Goal: Task Accomplishment & Management: Use online tool/utility

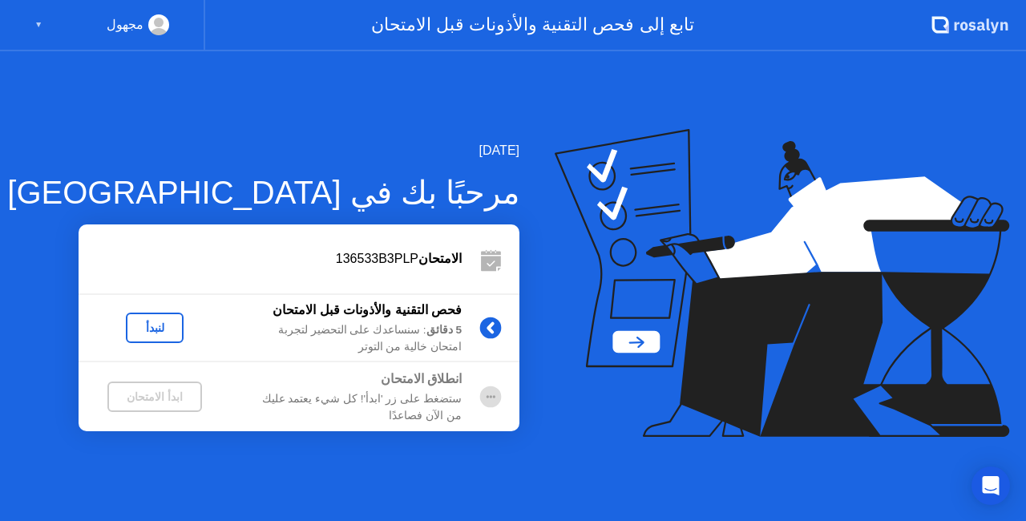
click at [170, 330] on div "لنبدأ" at bounding box center [154, 328] width 45 height 13
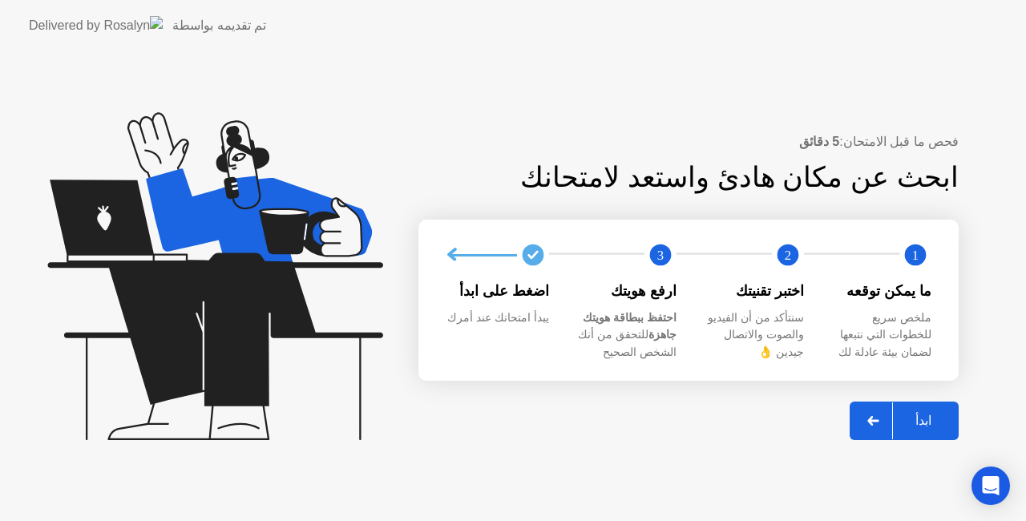
click at [925, 431] on button "ابدأ" at bounding box center [904, 421] width 109 height 38
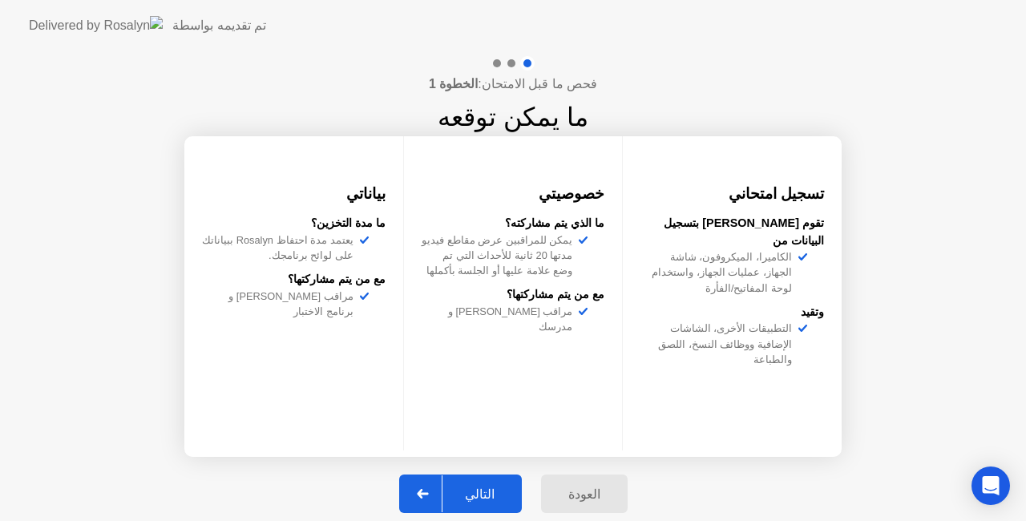
click at [491, 504] on button "التالي" at bounding box center [460, 494] width 123 height 38
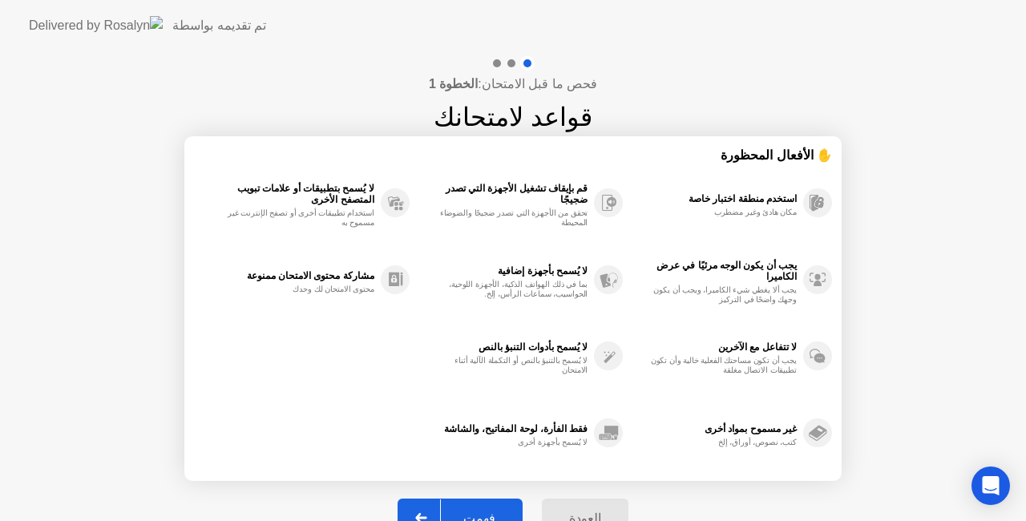
click at [491, 511] on div "فهمت" at bounding box center [479, 518] width 77 height 15
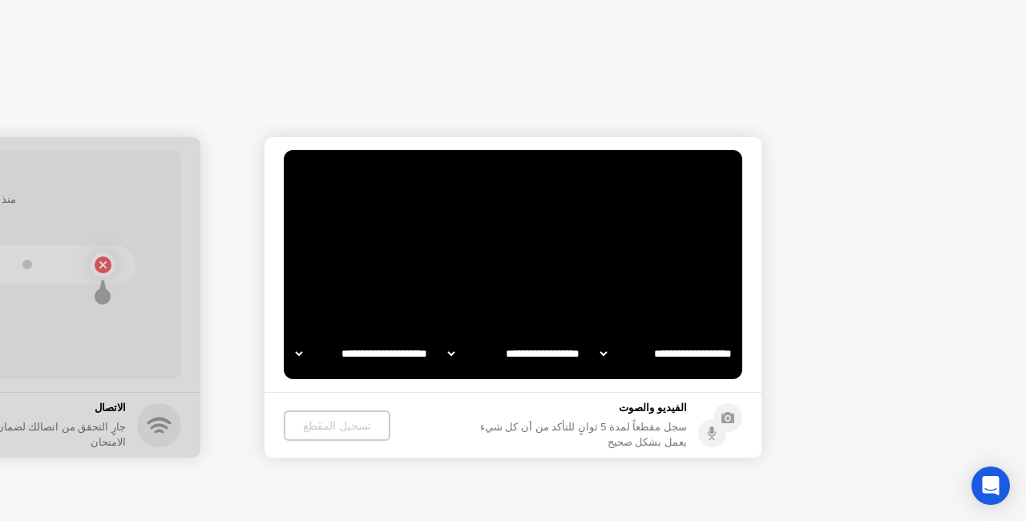
select select "**********"
select select "*******"
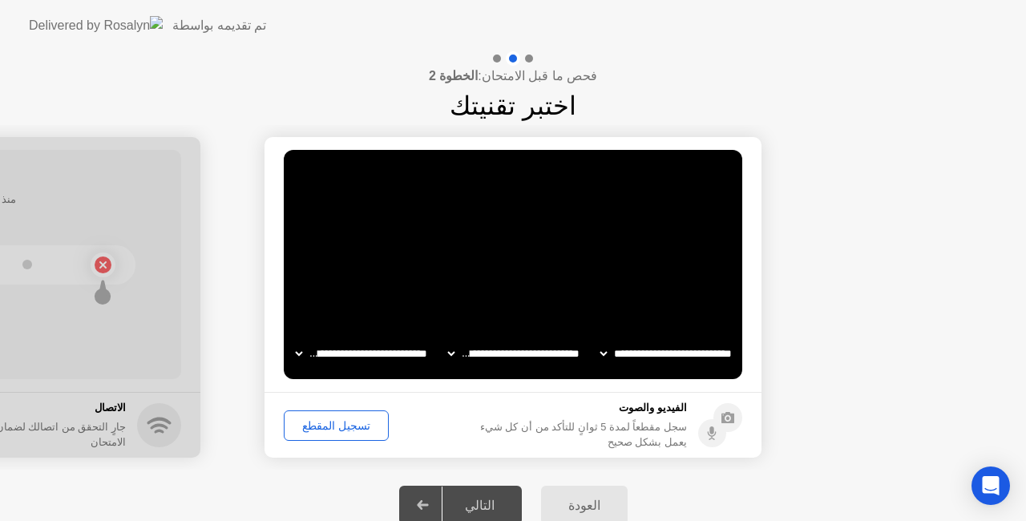
click at [335, 427] on div "تسجيل المقطع" at bounding box center [336, 425] width 94 height 13
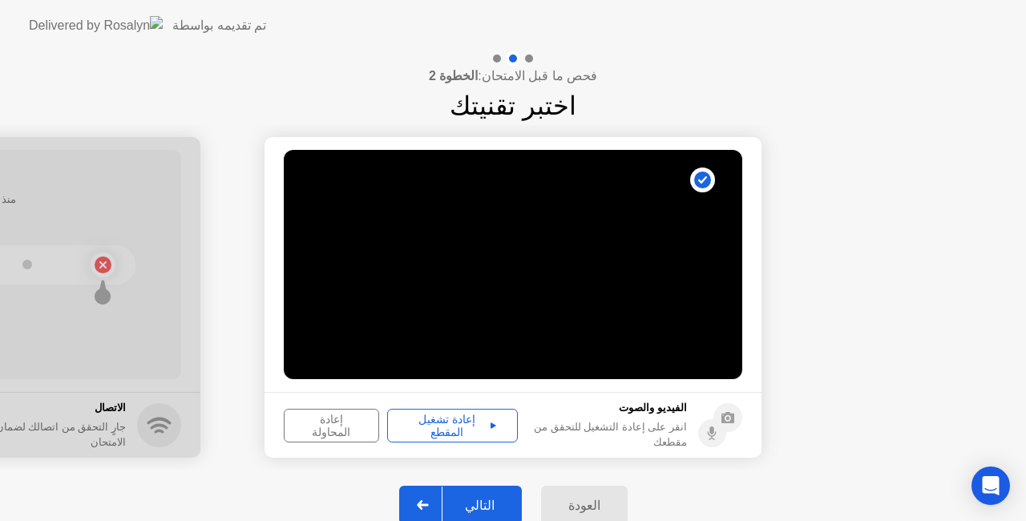
click at [483, 504] on div "التالي" at bounding box center [480, 505] width 75 height 15
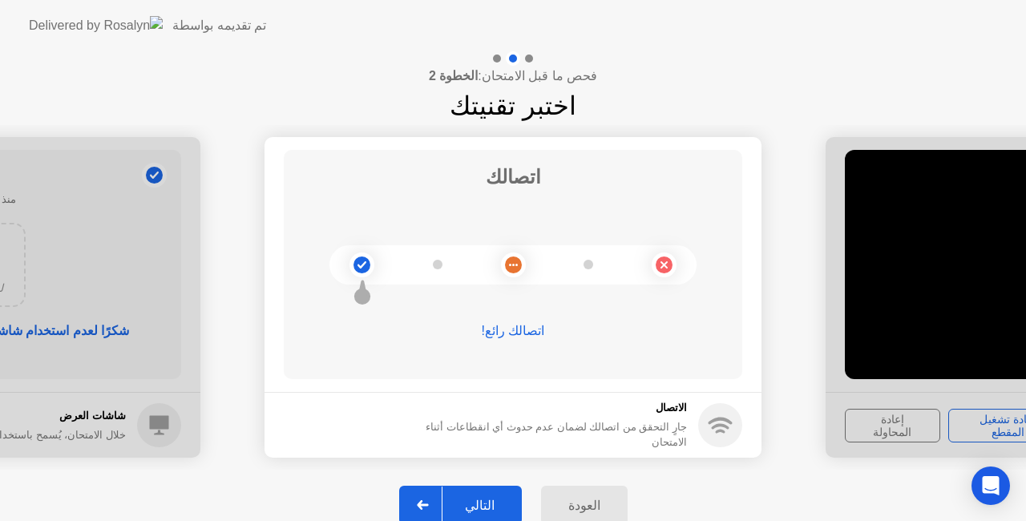
click at [483, 504] on div "التالي" at bounding box center [480, 505] width 75 height 15
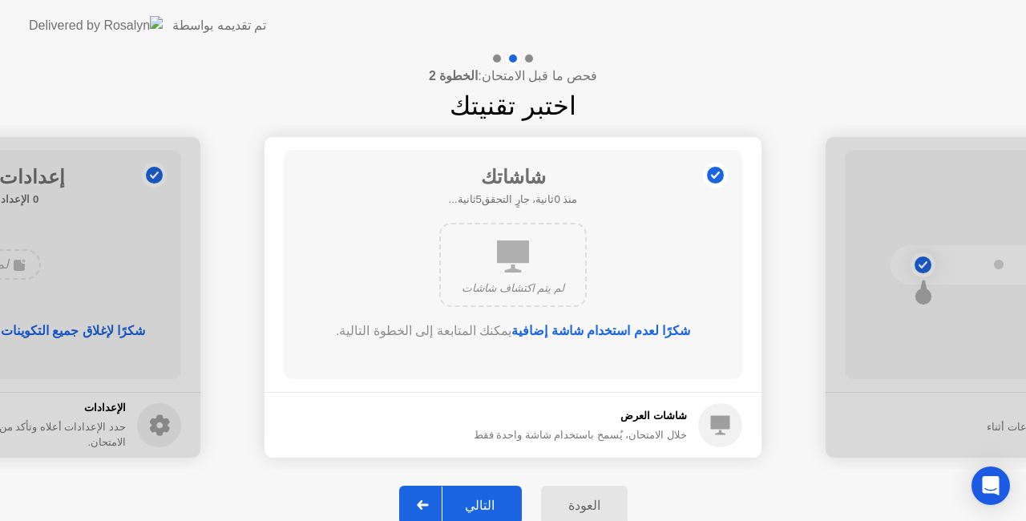
click at [483, 504] on div "التالي" at bounding box center [480, 505] width 75 height 15
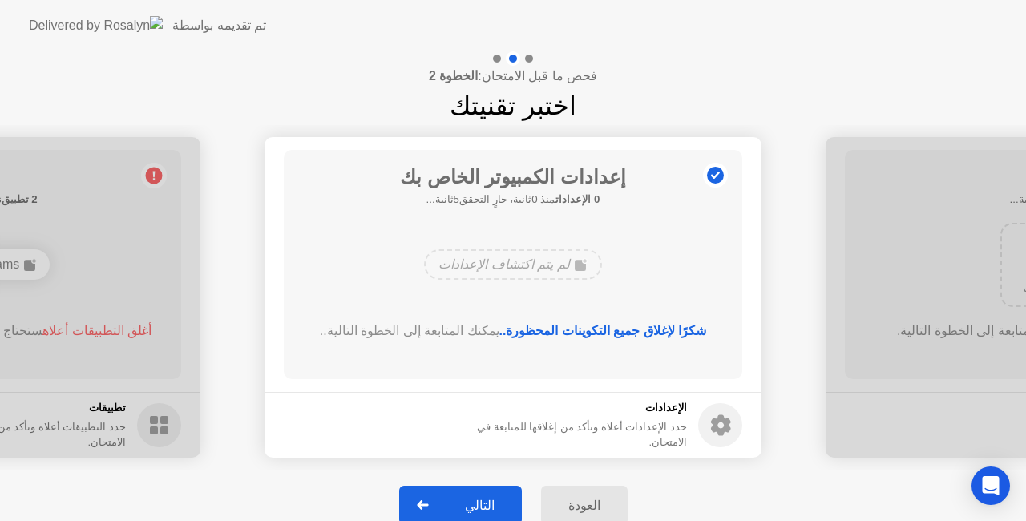
click at [483, 504] on div "التالي" at bounding box center [480, 505] width 75 height 15
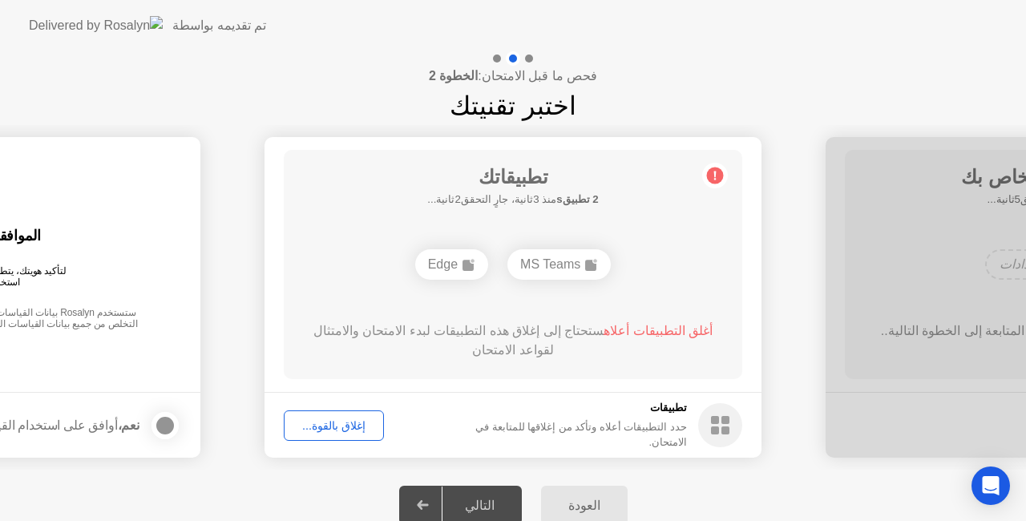
click at [337, 436] on button "إغلاق بالقوة..." at bounding box center [334, 426] width 100 height 30
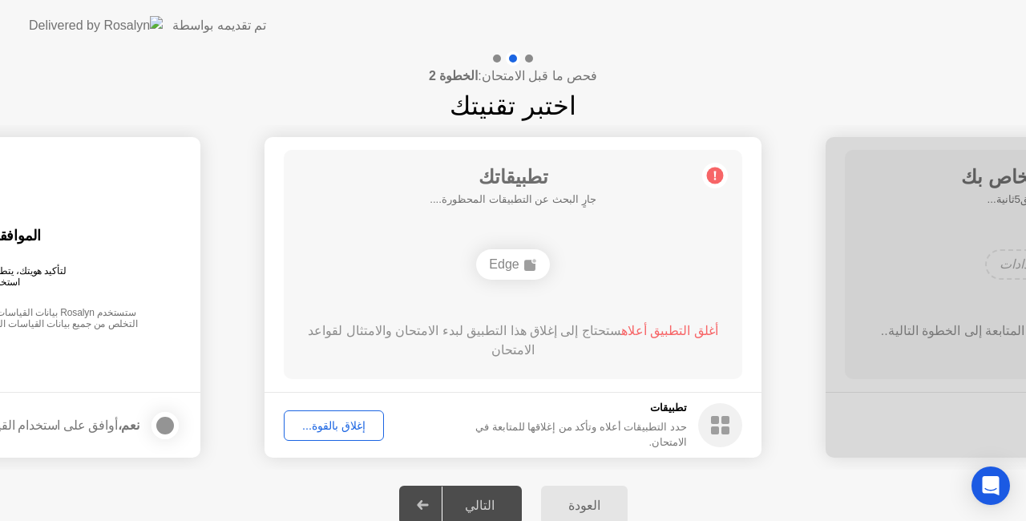
click at [334, 431] on div "إغلاق بالقوة..." at bounding box center [333, 425] width 89 height 13
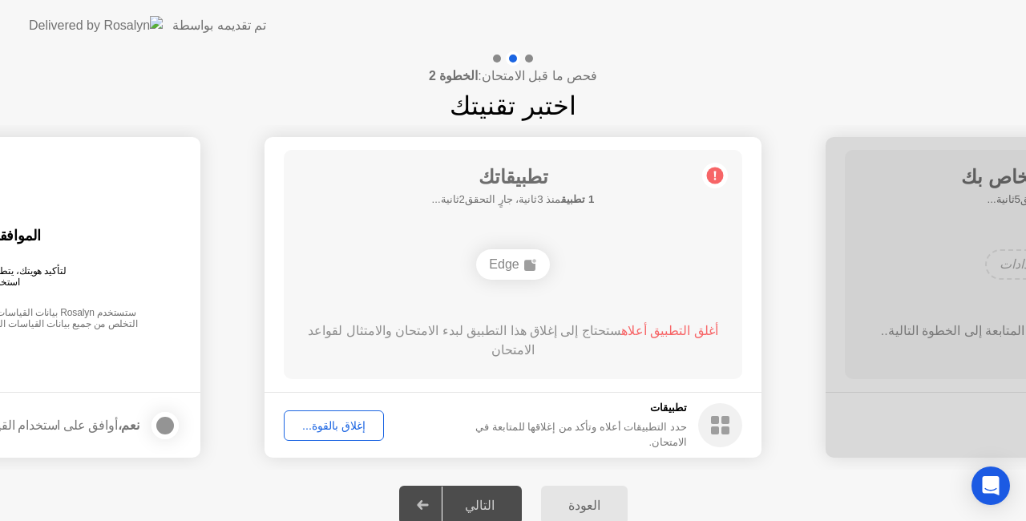
click at [433, 499] on div at bounding box center [423, 505] width 38 height 37
click at [330, 432] on div "إغلاق بالقوة..." at bounding box center [333, 425] width 89 height 13
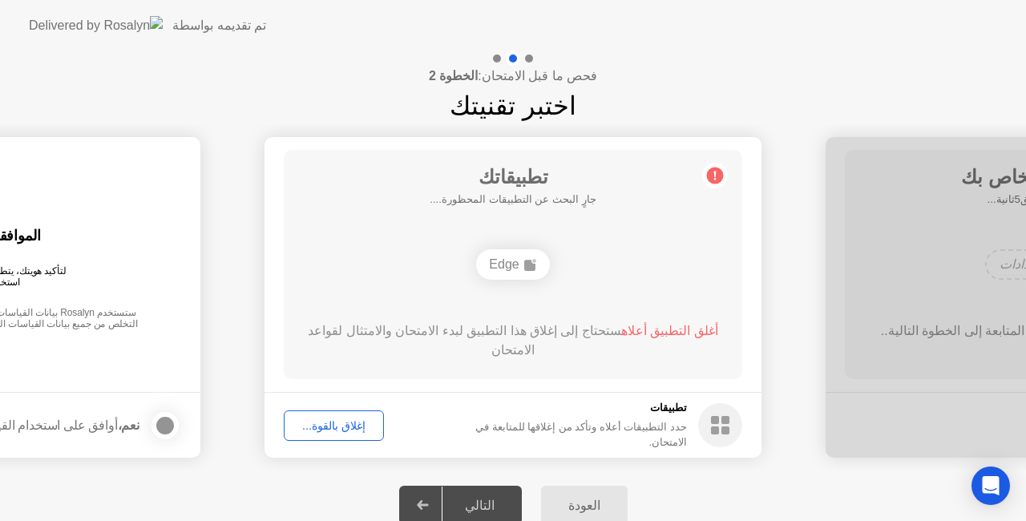
click at [420, 498] on div at bounding box center [423, 505] width 38 height 37
click at [345, 423] on div "إغلاق بالقوة..." at bounding box center [333, 425] width 89 height 13
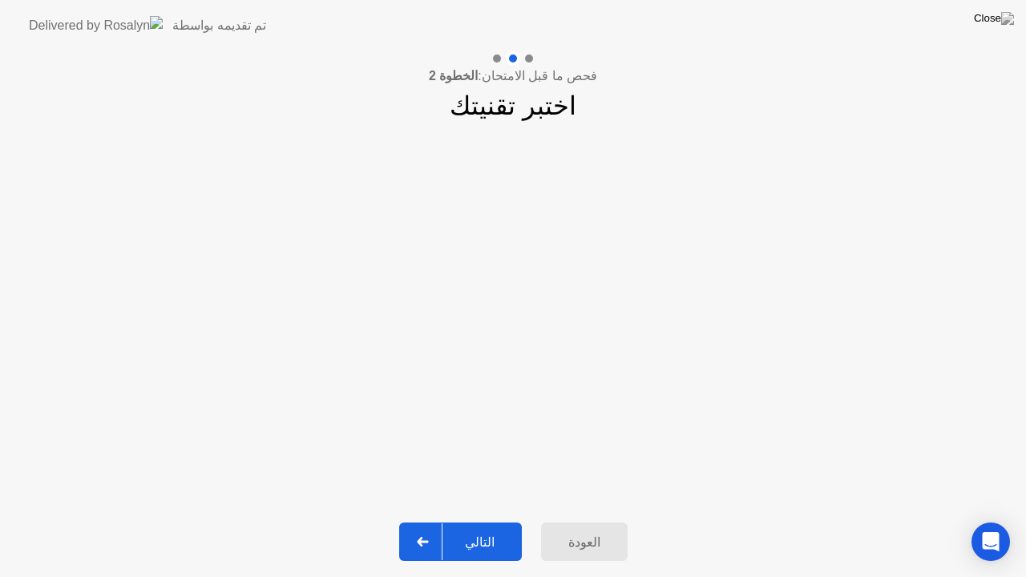
click at [429, 520] on icon at bounding box center [423, 542] width 12 height 10
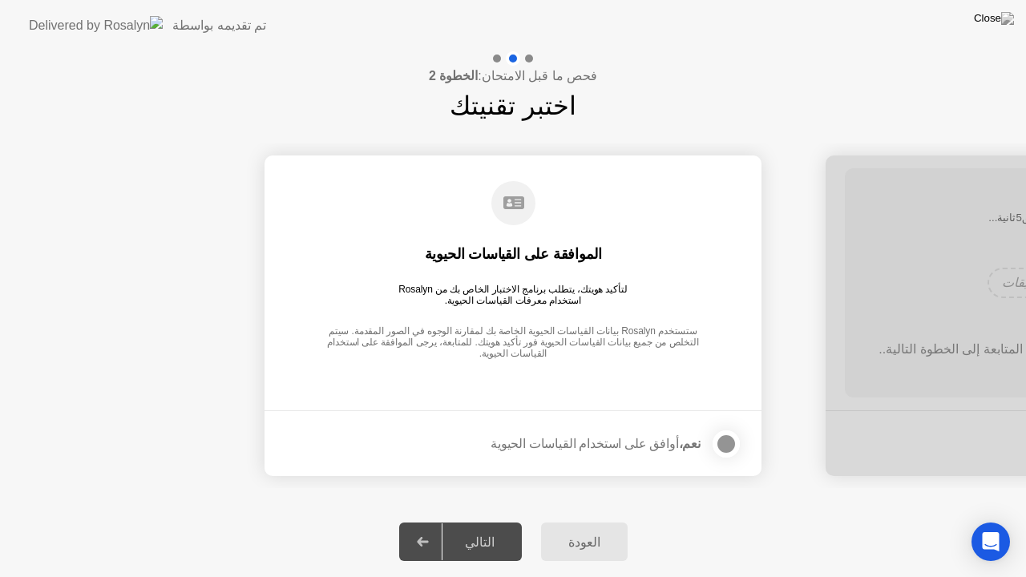
click at [429, 520] on icon at bounding box center [423, 542] width 12 height 10
click at [724, 439] on div at bounding box center [726, 444] width 19 height 19
click at [431, 520] on div at bounding box center [423, 542] width 38 height 37
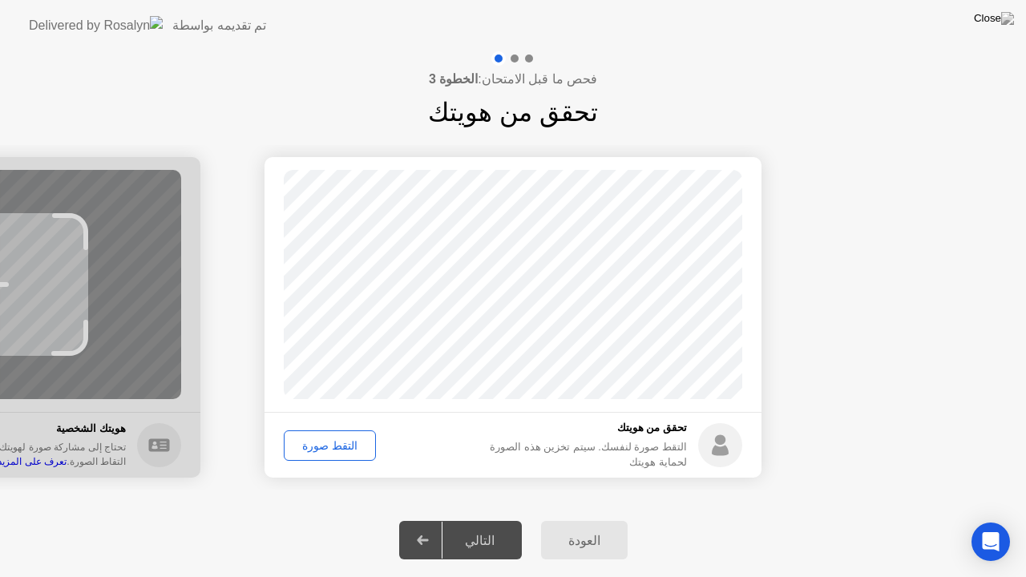
click at [328, 447] on div "التقط صورة" at bounding box center [329, 445] width 81 height 13
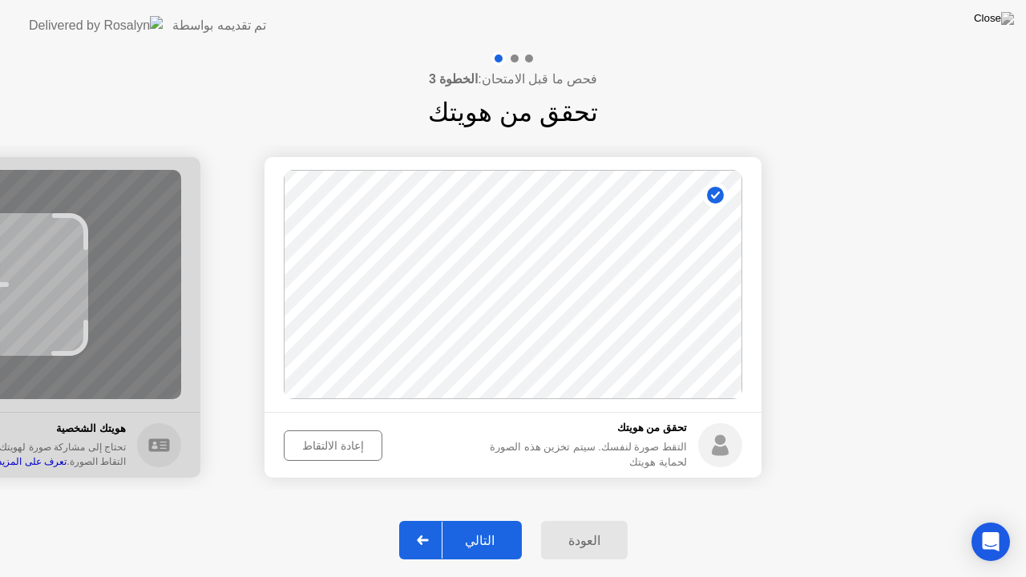
click at [431, 520] on div at bounding box center [423, 540] width 38 height 37
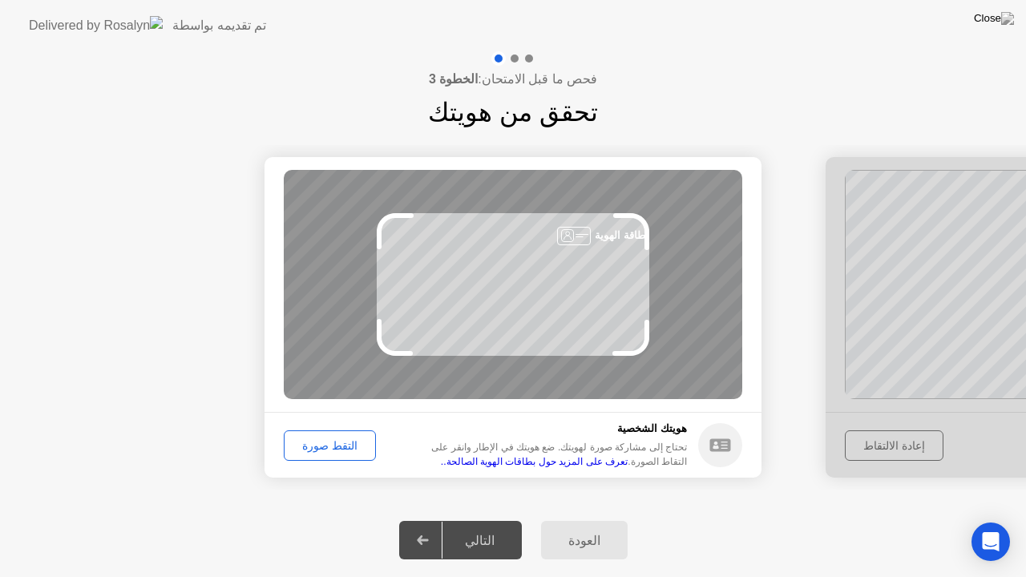
click at [338, 447] on div "التقط صورة" at bounding box center [329, 445] width 81 height 13
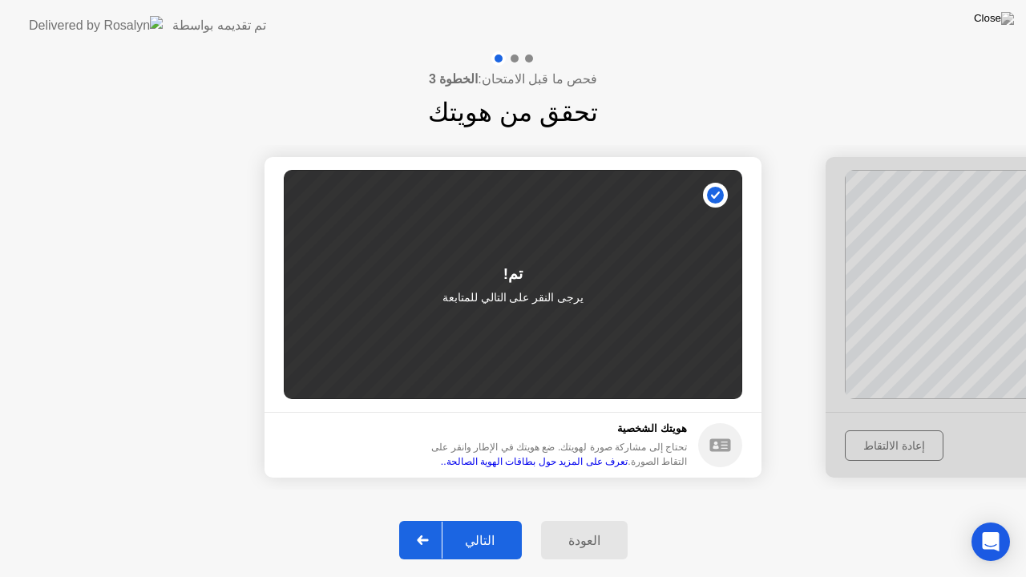
click at [429, 520] on icon at bounding box center [423, 541] width 12 height 10
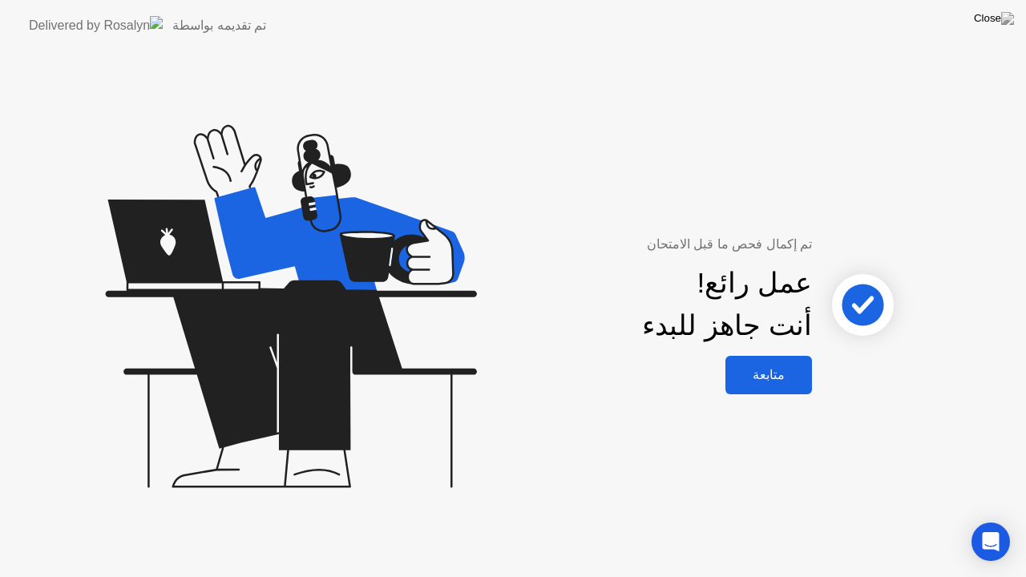
click at [767, 378] on div "متابعة" at bounding box center [768, 374] width 77 height 15
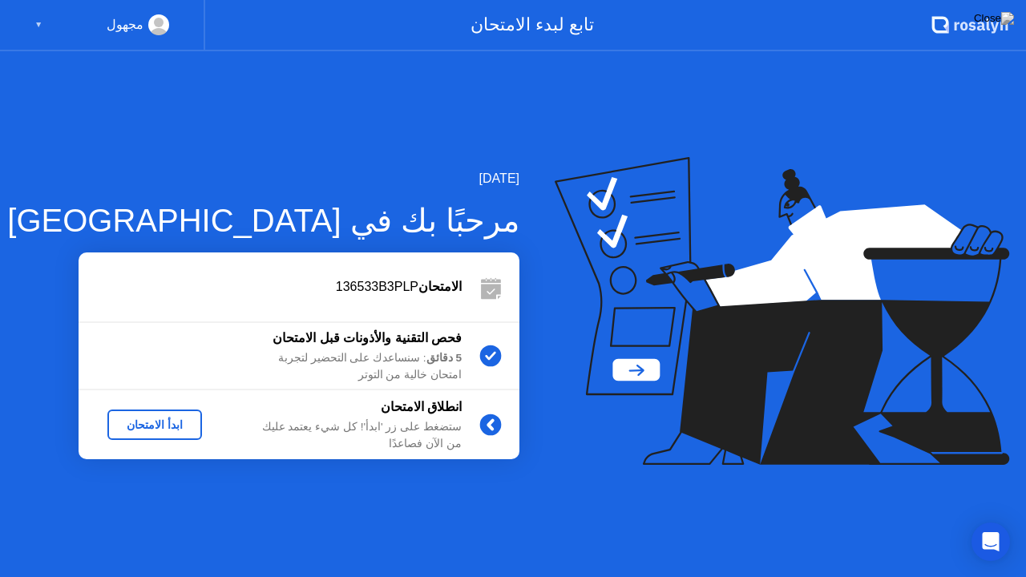
click at [166, 421] on div "ابدأ الامتحان" at bounding box center [155, 425] width 82 height 13
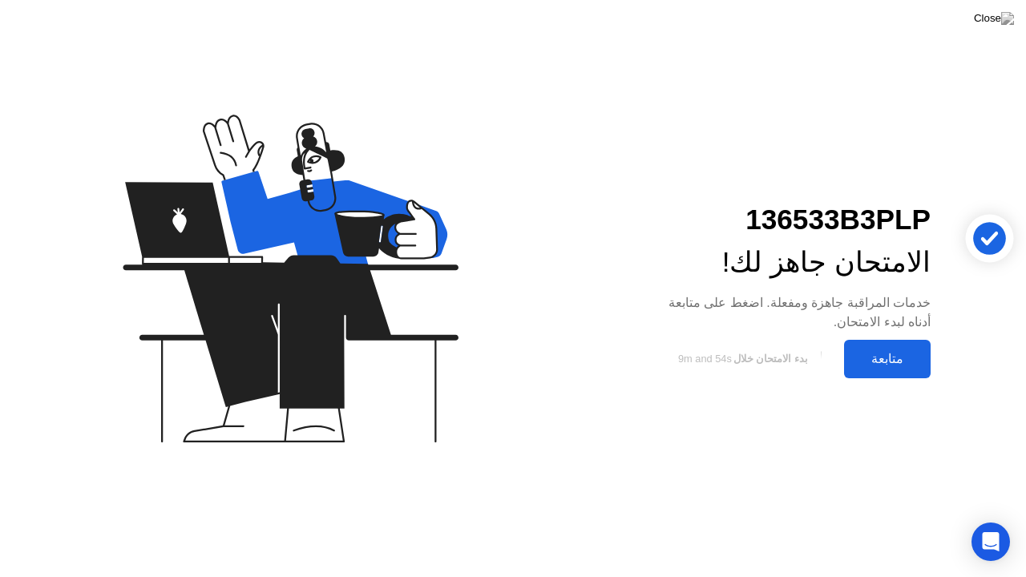
click at [876, 365] on div "متابعة" at bounding box center [887, 358] width 77 height 15
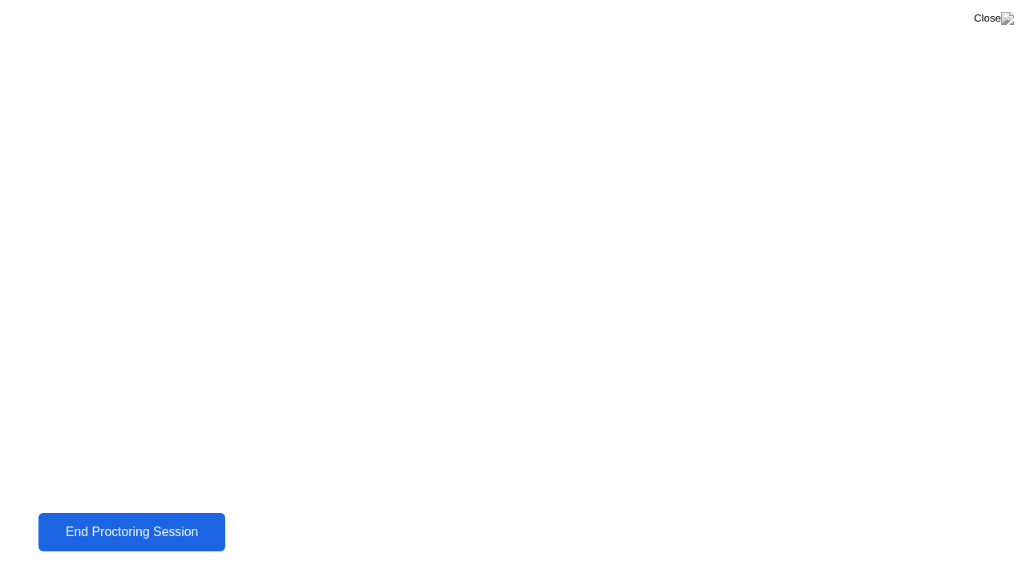
click at [170, 520] on div "End Proctoring Session" at bounding box center [131, 532] width 177 height 14
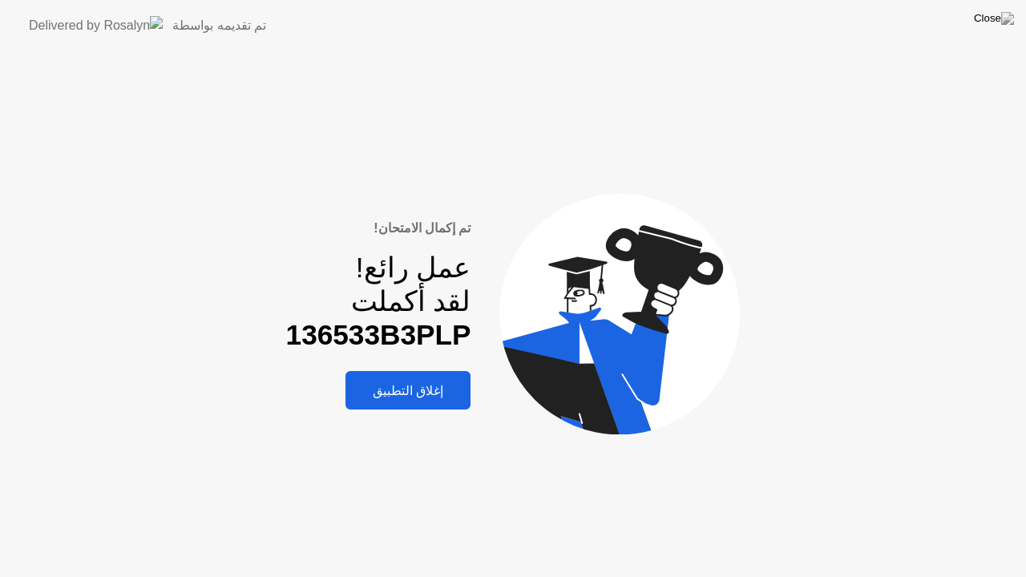
click at [402, 399] on div "إغلاق التطبيق" at bounding box center [407, 390] width 115 height 15
